Goal: Answer question/provide support: Share knowledge or assist other users

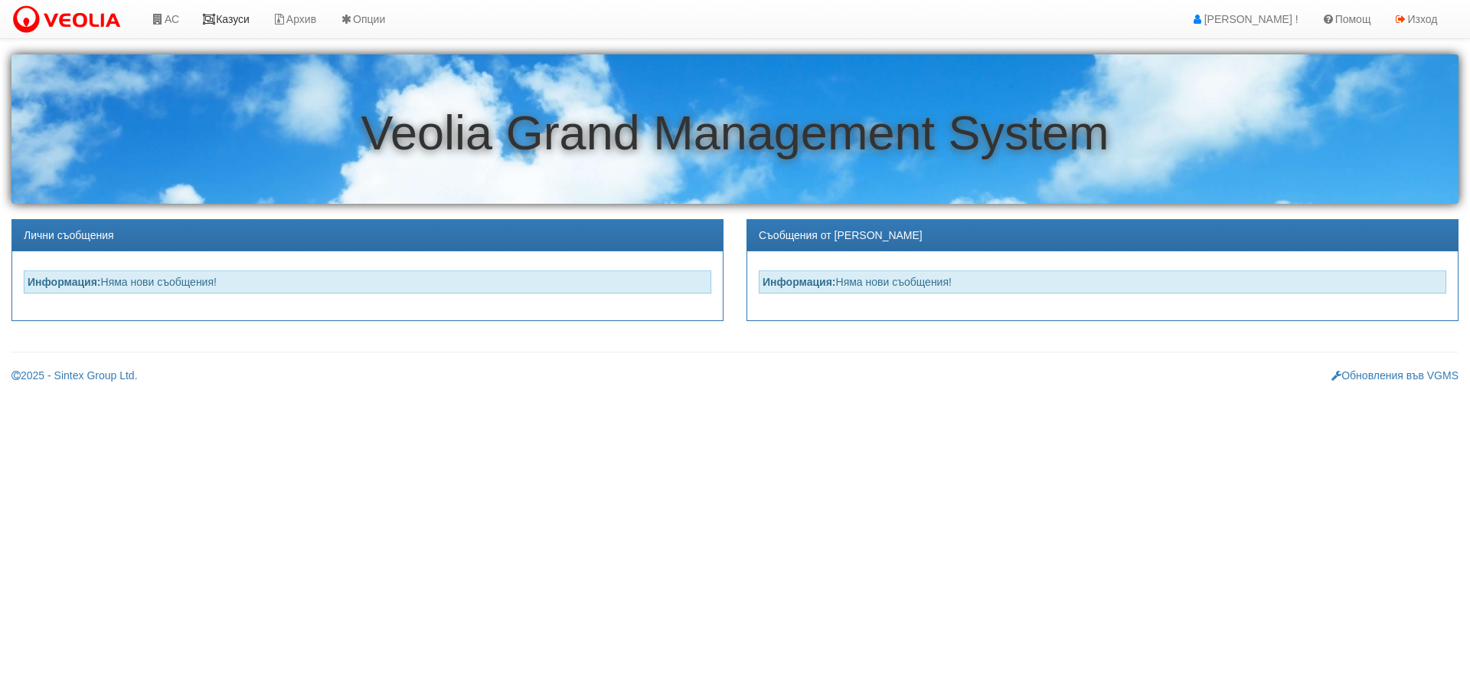
click at [227, 17] on link "Казуси" at bounding box center [226, 19] width 70 height 38
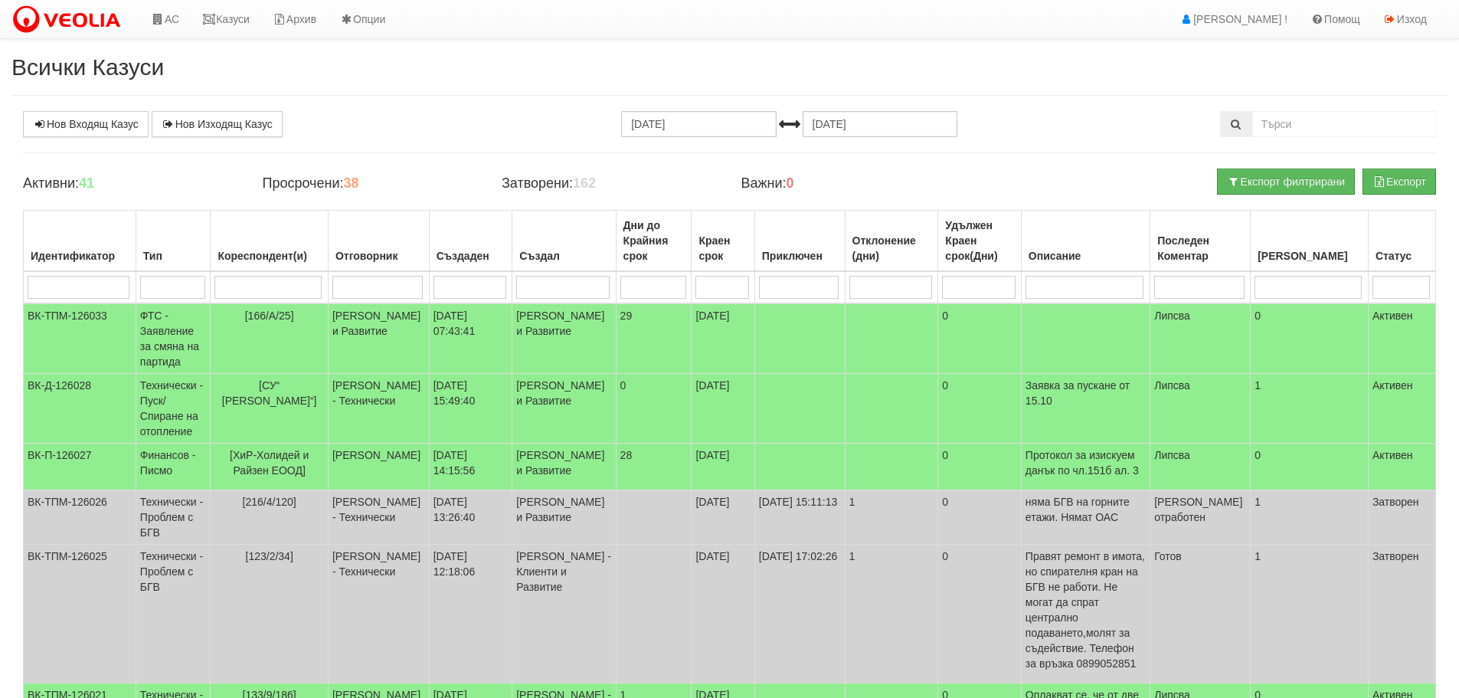
click at [305, 283] on input "search" at bounding box center [267, 287] width 107 height 23
type input "77"
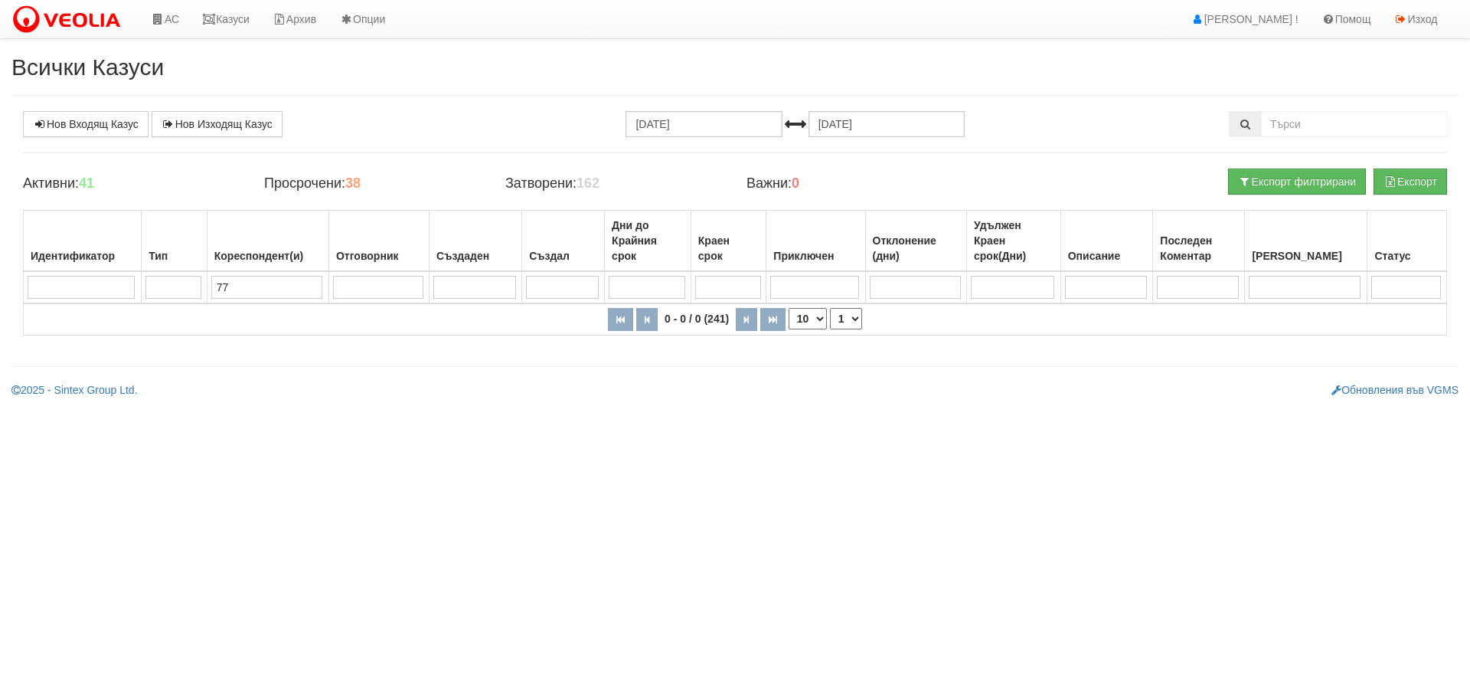
drag, startPoint x: 244, startPoint y: 289, endPoint x: 218, endPoint y: 290, distance: 25.3
click at [218, 290] on input "77" at bounding box center [266, 287] width 111 height 23
type input "3"
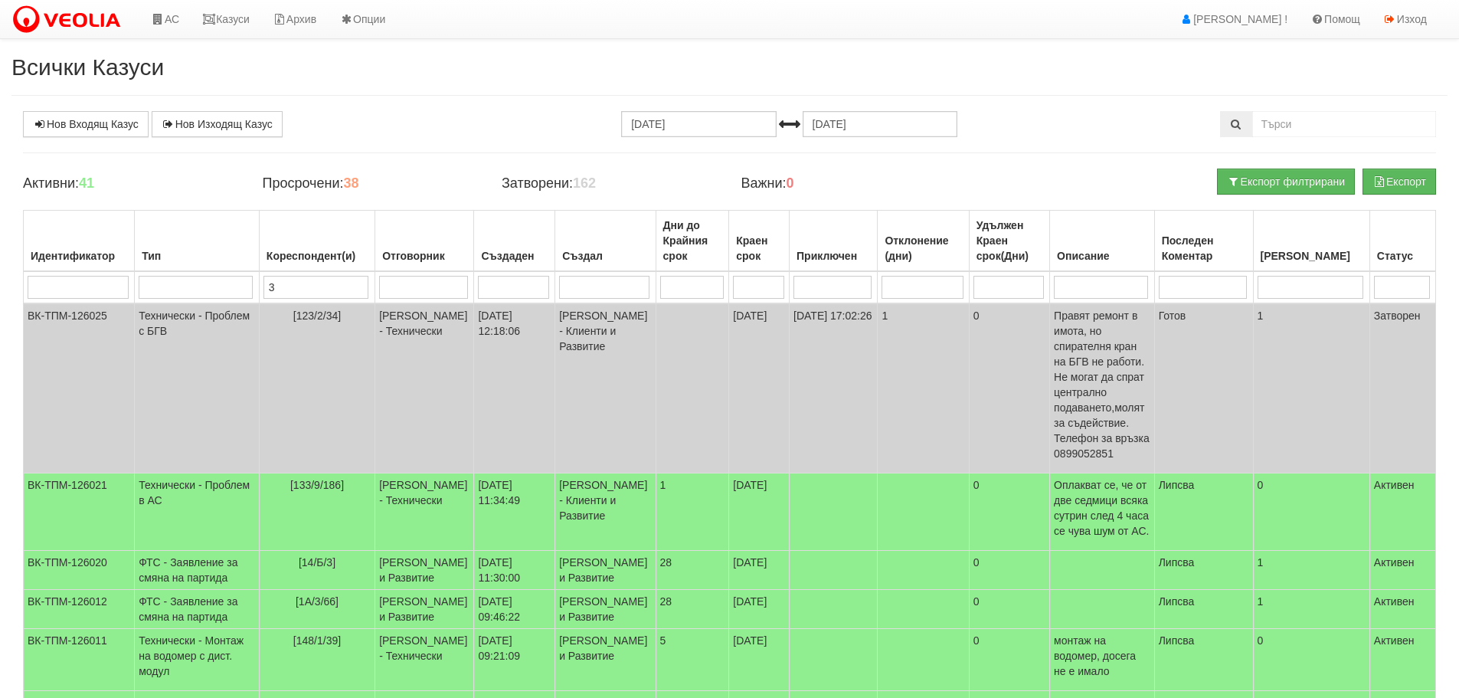
type input "37"
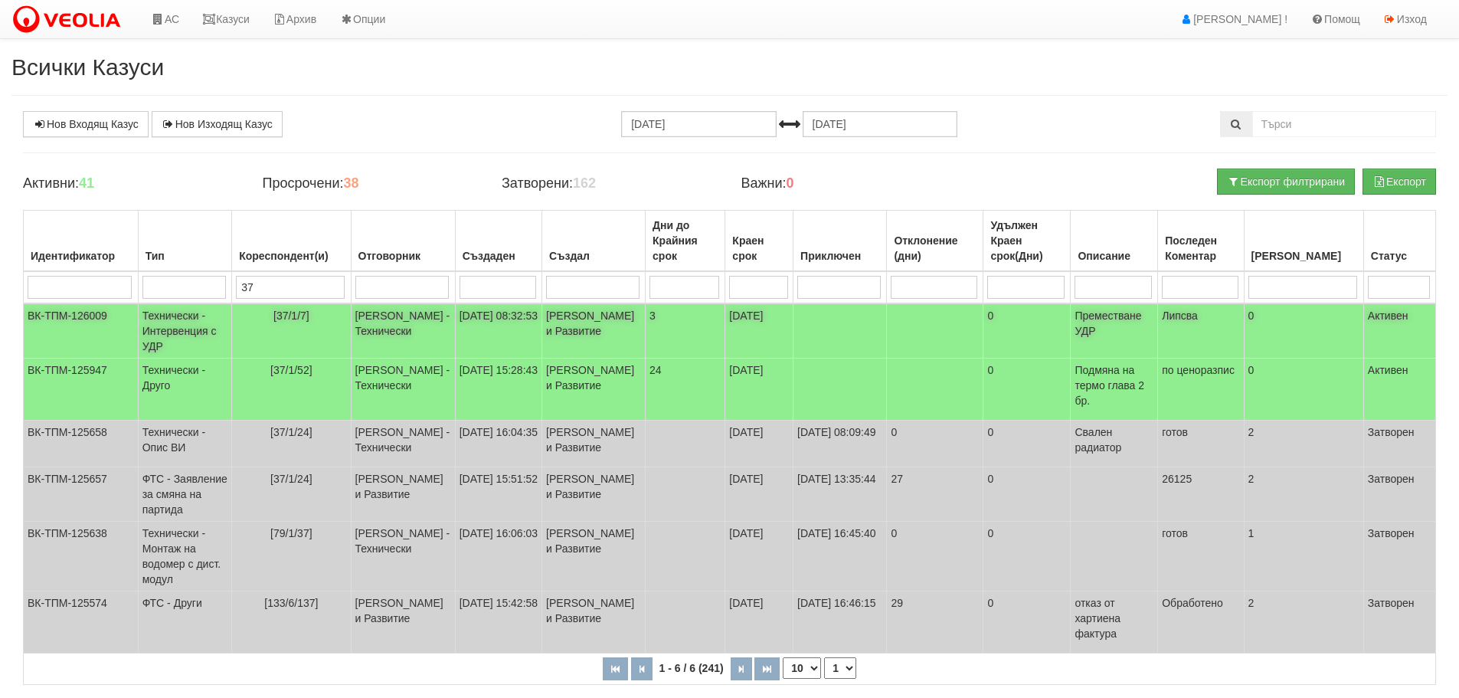
type input "37"
click at [180, 328] on td "Технически - Интервенция с УДР" at bounding box center [185, 330] width 94 height 55
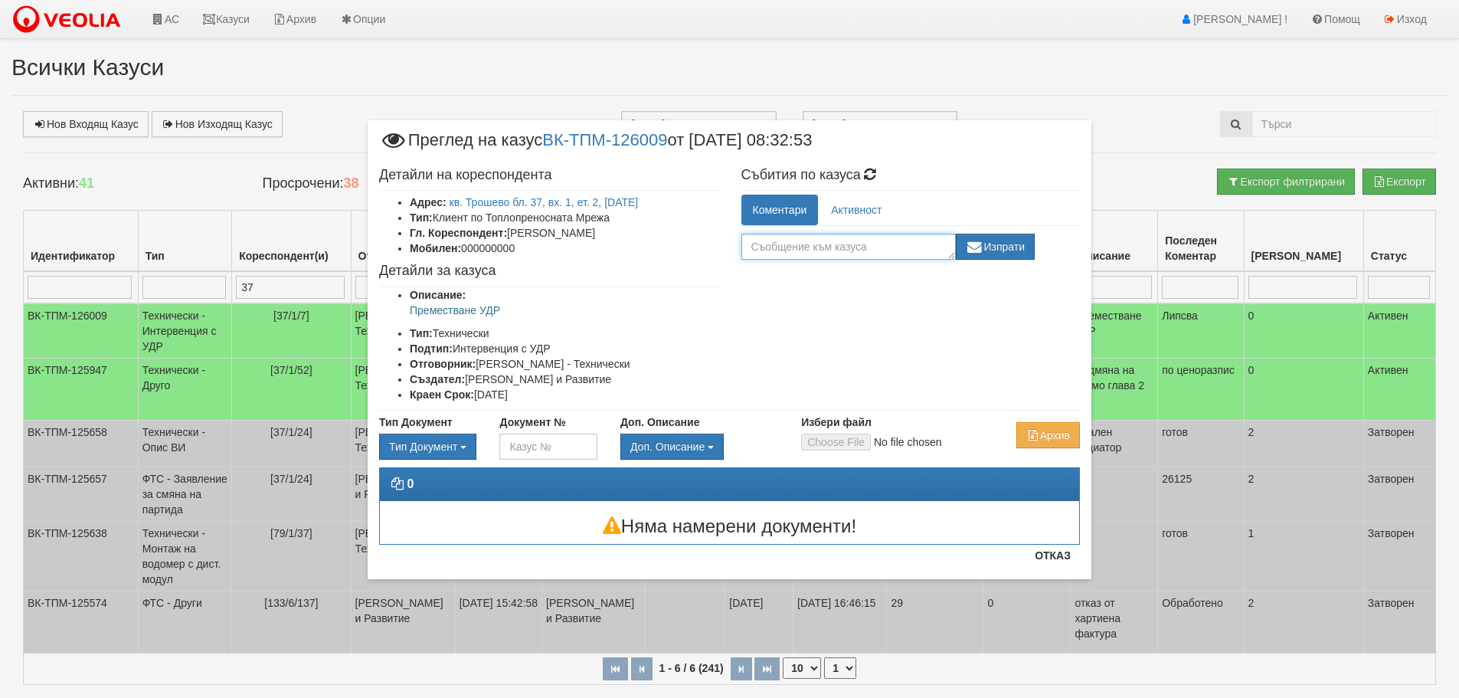
click at [894, 247] on textarea at bounding box center [848, 247] width 214 height 26
type textarea "0876758826-[PERSON_NAME]"
click at [1009, 244] on button "Изпрати" at bounding box center [996, 247] width 80 height 26
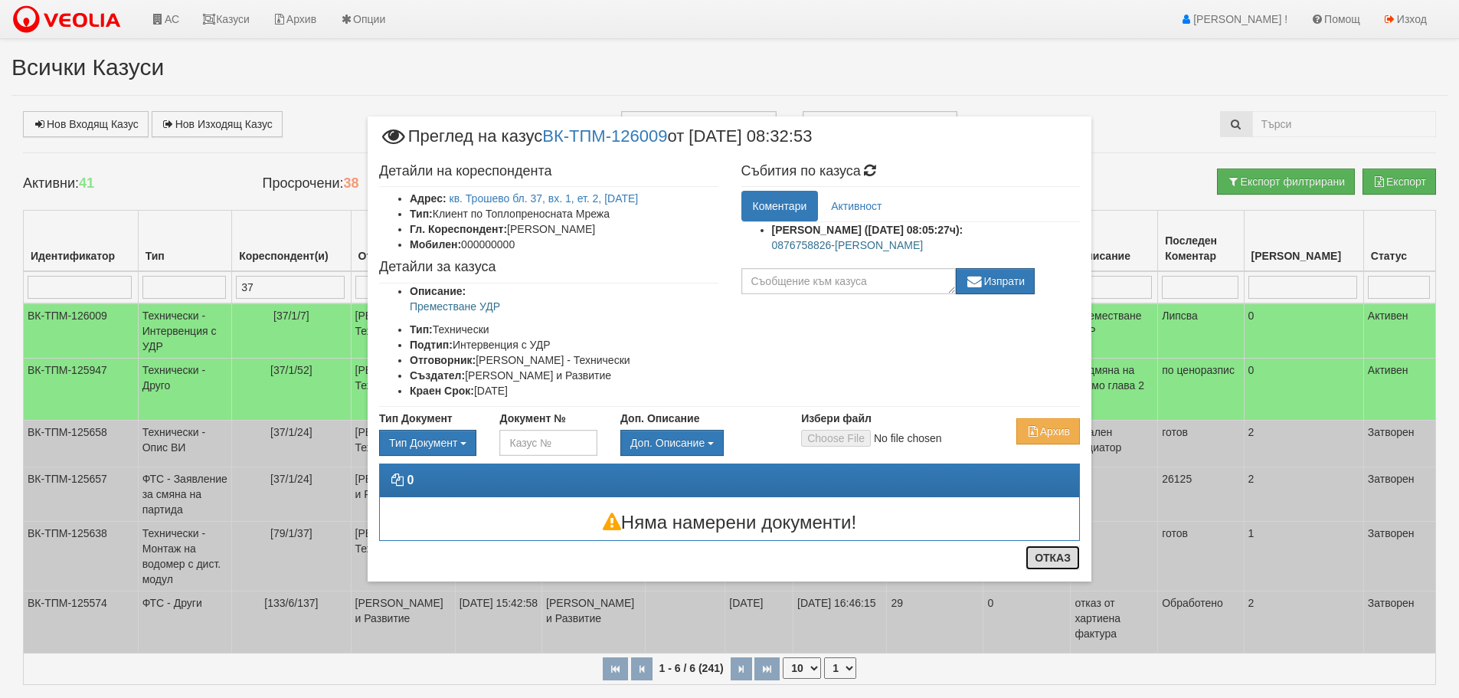
click at [1065, 557] on button "Отказ" at bounding box center [1052, 557] width 54 height 25
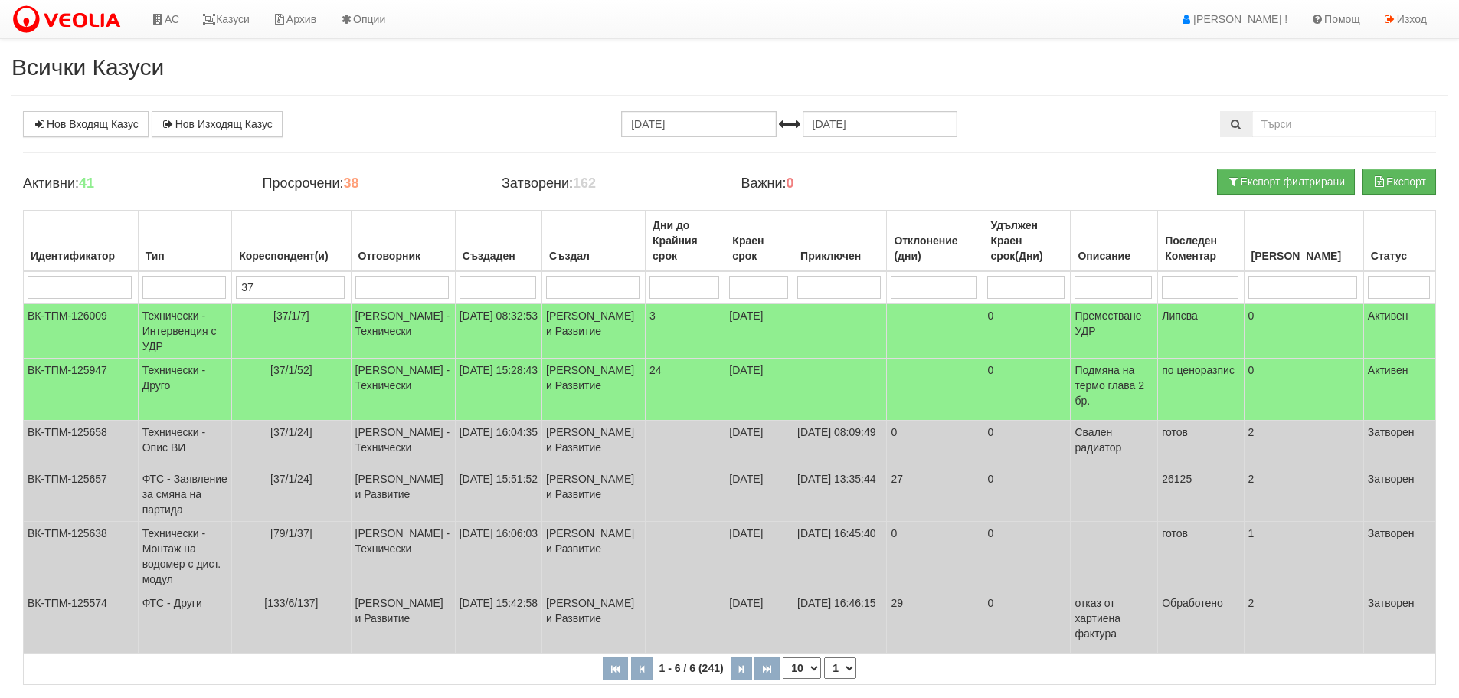
drag, startPoint x: 267, startPoint y: 288, endPoint x: 240, endPoint y: 300, distance: 30.2
click at [240, 300] on tr "37" at bounding box center [730, 287] width 1412 height 32
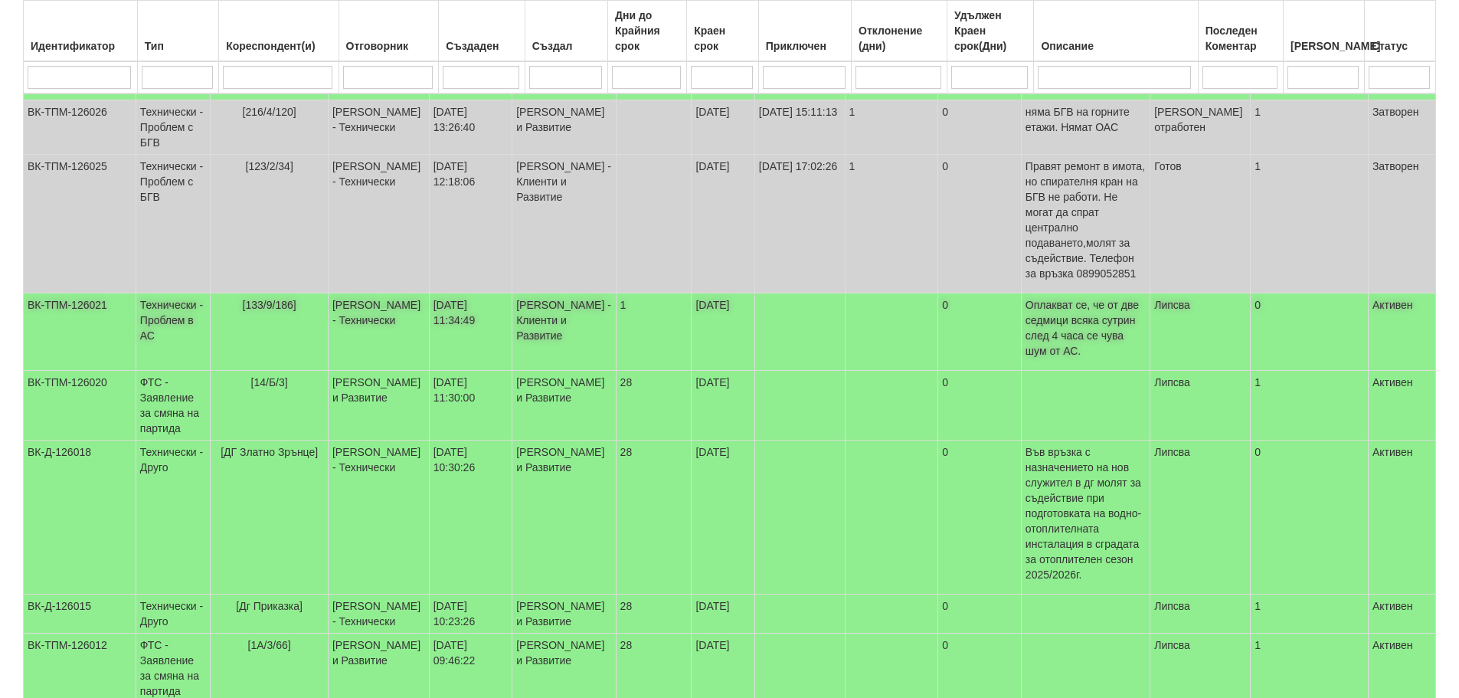
scroll to position [454, 0]
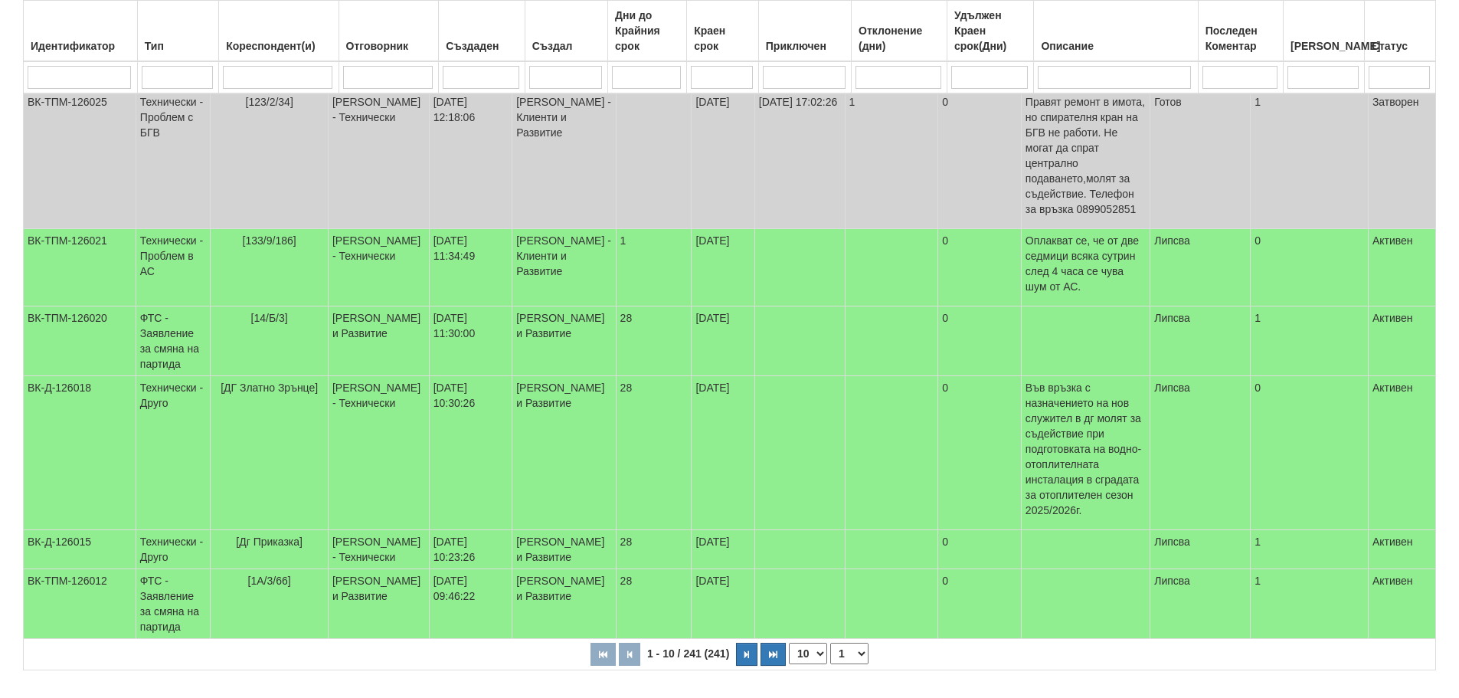
click at [858, 643] on select "1 2 3 4 5 6 10 15 20 25" at bounding box center [849, 653] width 38 height 21
click at [832, 643] on select "1 2 3 4 5 6 10 15 20 25" at bounding box center [849, 653] width 38 height 21
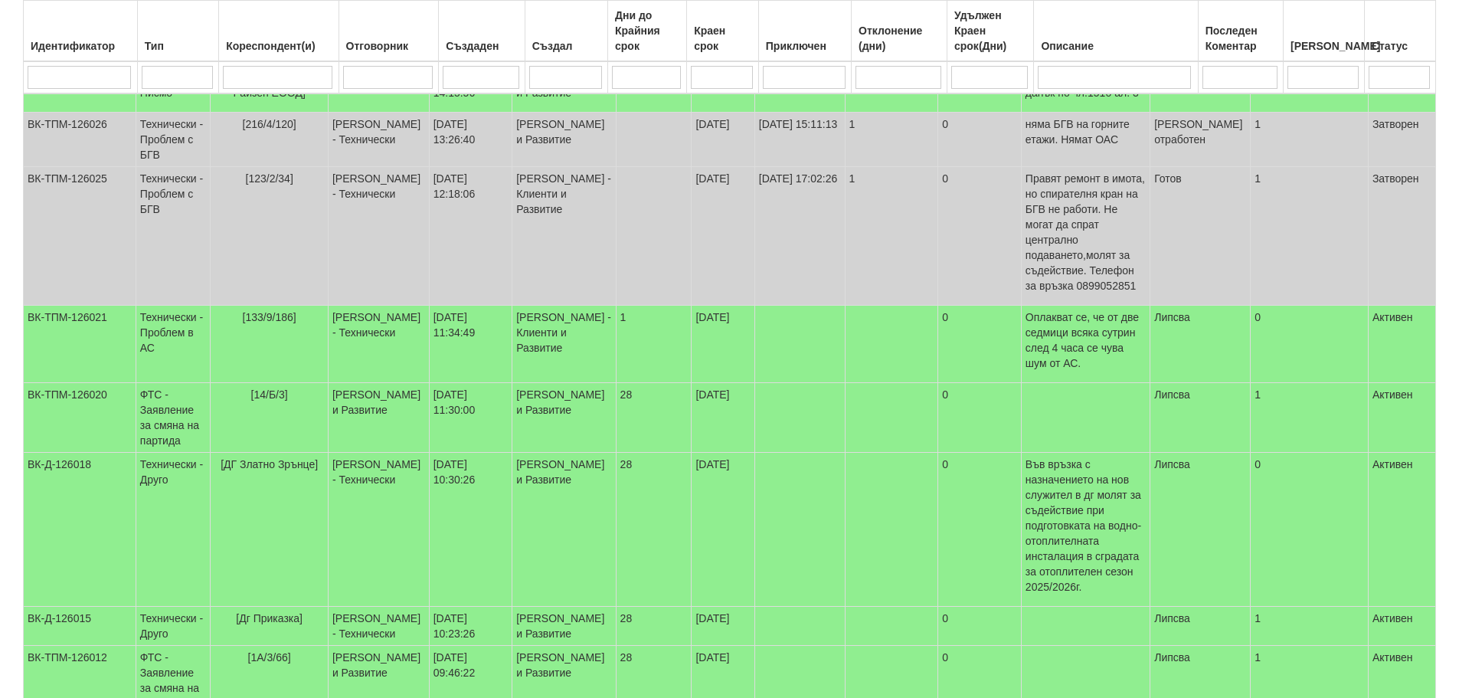
select select "2"
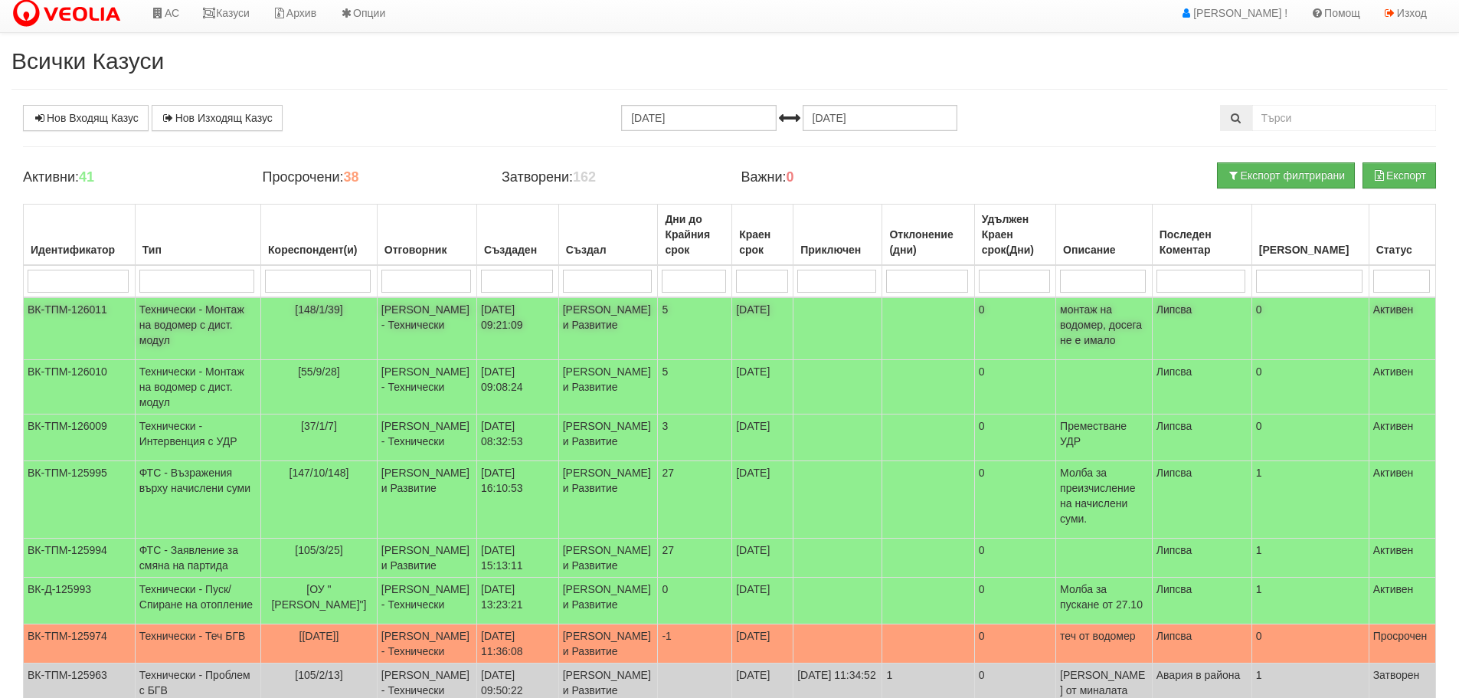
scroll to position [0, 0]
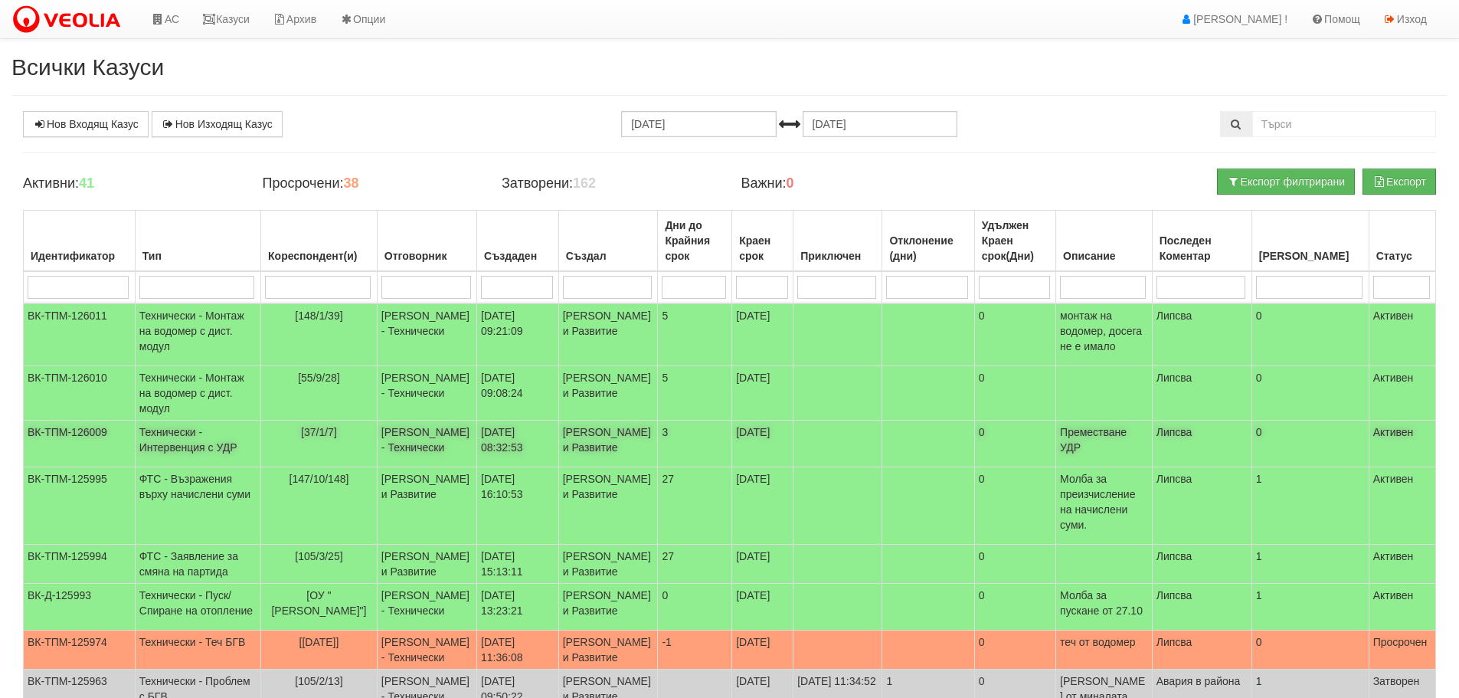
click at [181, 456] on td "Технически - Интервенция с УДР" at bounding box center [198, 443] width 126 height 47
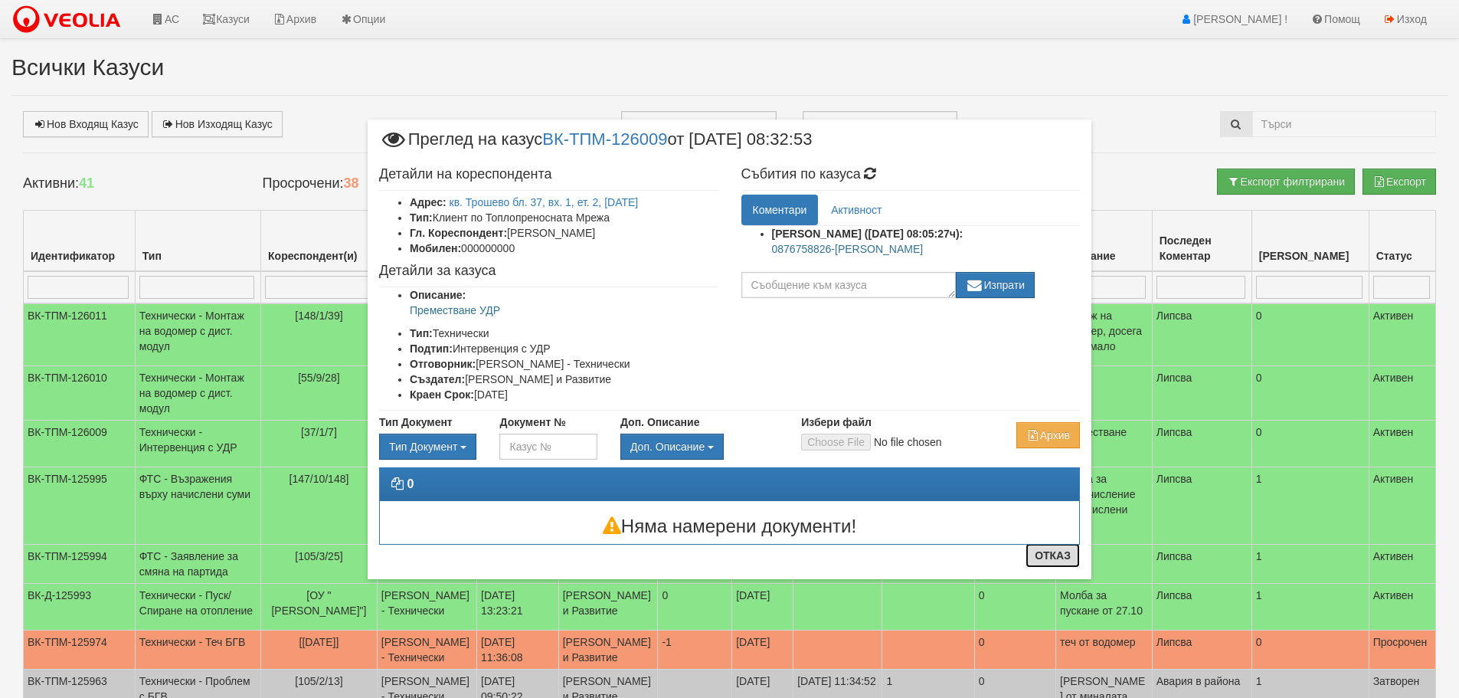
click at [1065, 554] on button "Отказ" at bounding box center [1052, 555] width 54 height 25
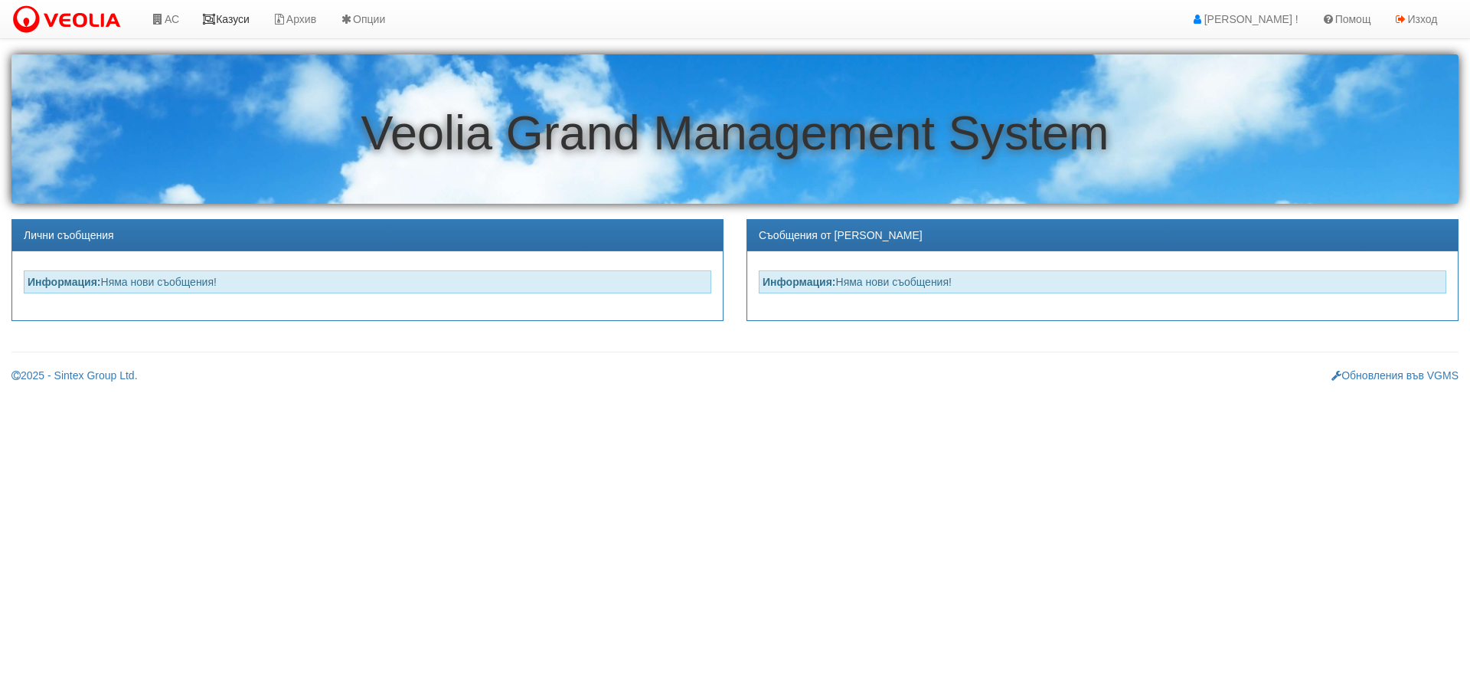
click at [242, 18] on link "Казуси" at bounding box center [226, 19] width 70 height 38
